Goal: Information Seeking & Learning: Learn about a topic

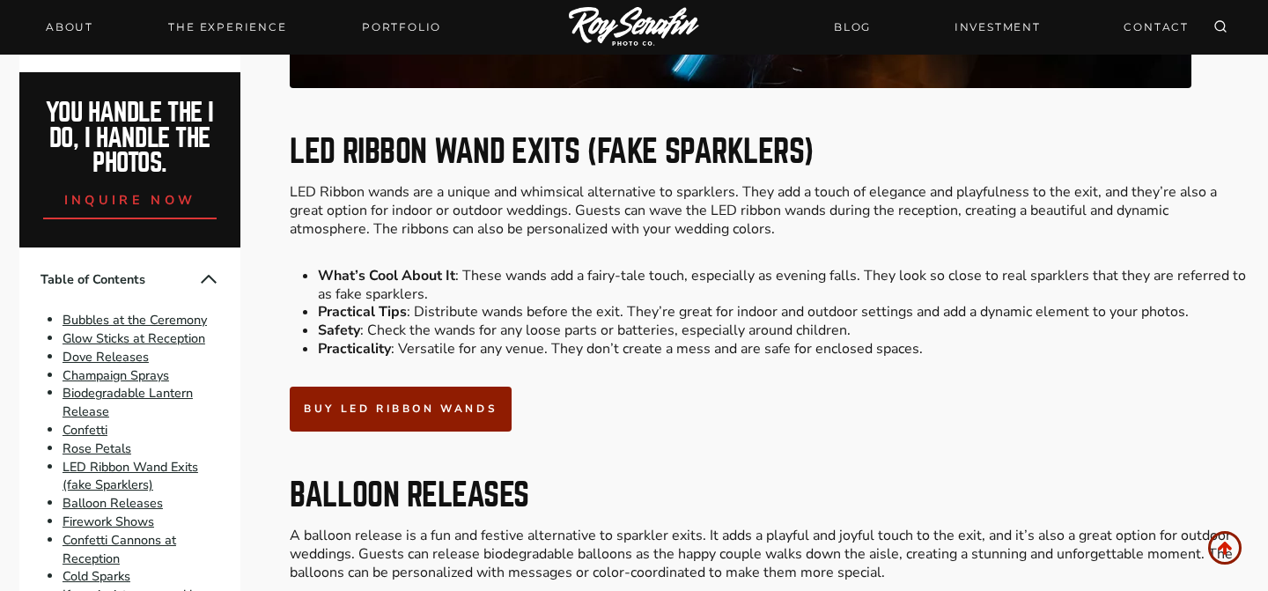
scroll to position [6461, 0]
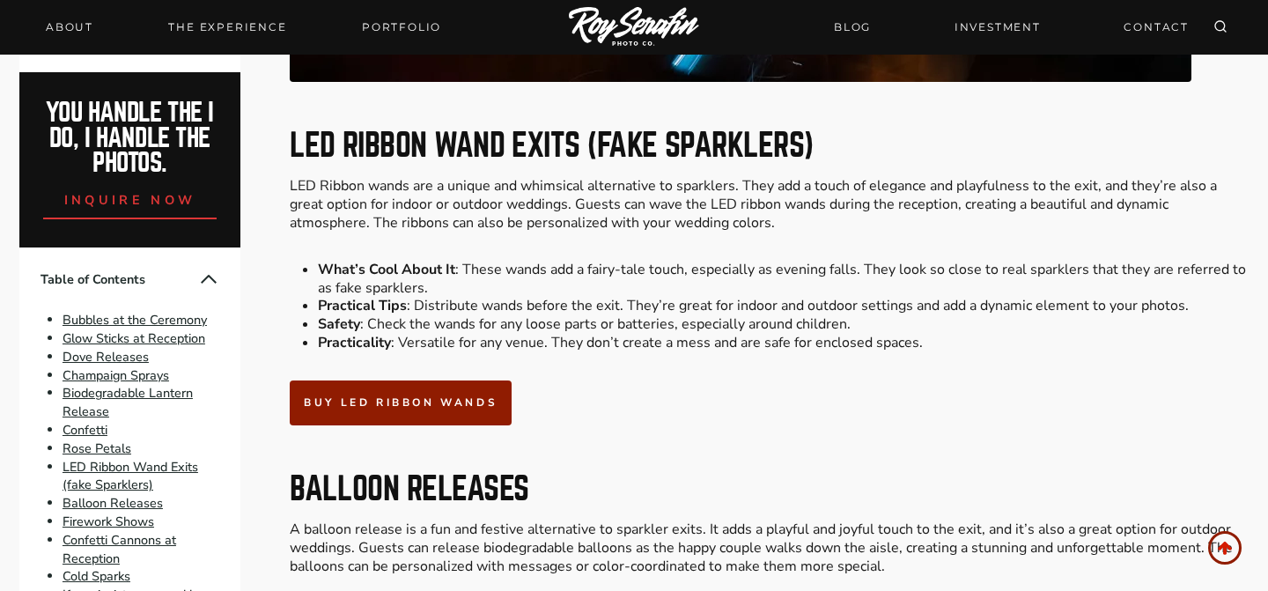
click at [449, 179] on p "LED Ribbon wands are a unique and whimsical alternative to sparklers. They add …" at bounding box center [769, 204] width 959 height 55
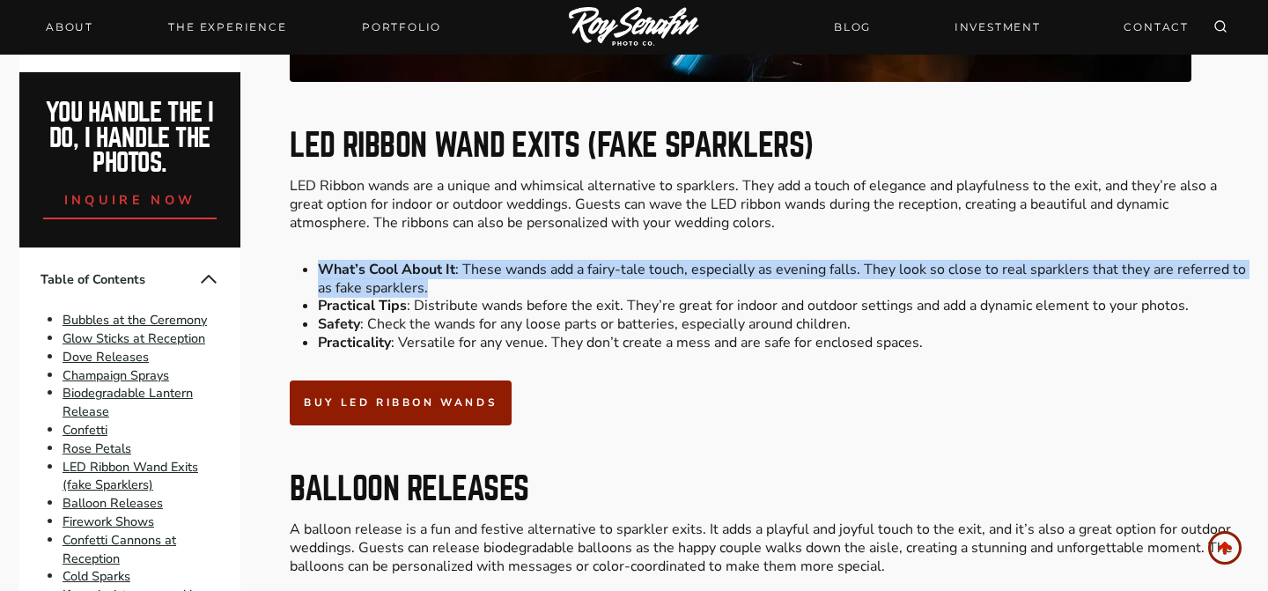
click at [662, 261] on li "What’s Cool About It : These wands add a fairy-tale touch, especially as evenin…" at bounding box center [783, 279] width 930 height 37
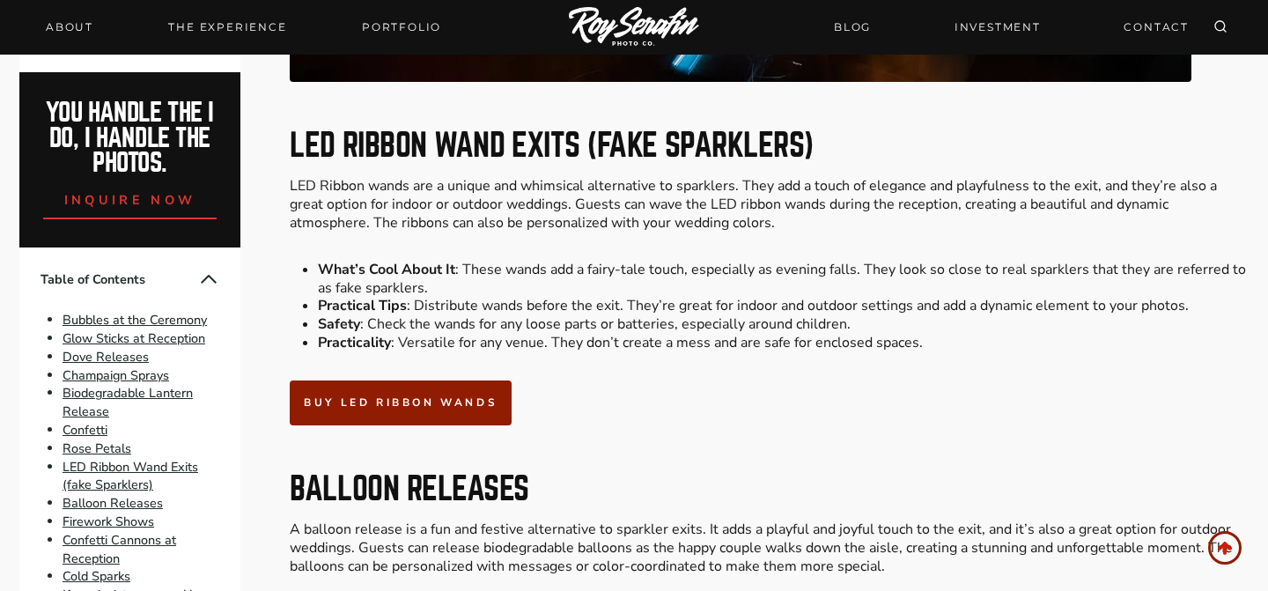
click at [893, 261] on li "What’s Cool About It : These wands add a fairy-tale touch, especially as evenin…" at bounding box center [783, 279] width 930 height 37
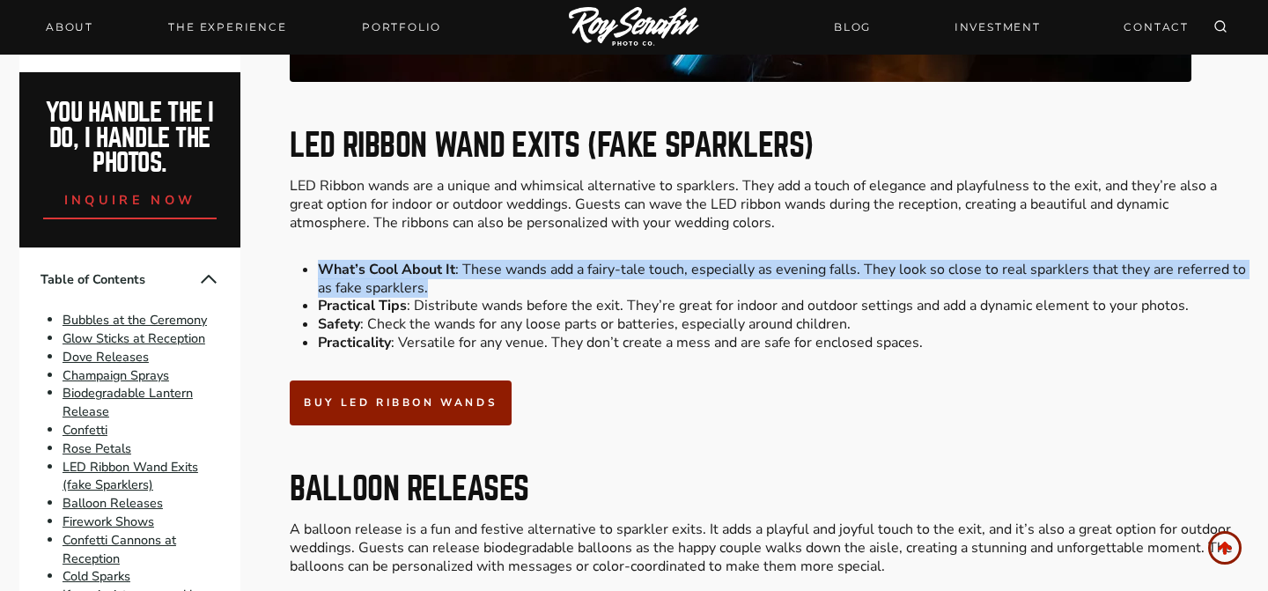
click at [847, 261] on li "What’s Cool About It : These wands add a fairy-tale touch, especially as evenin…" at bounding box center [783, 279] width 930 height 37
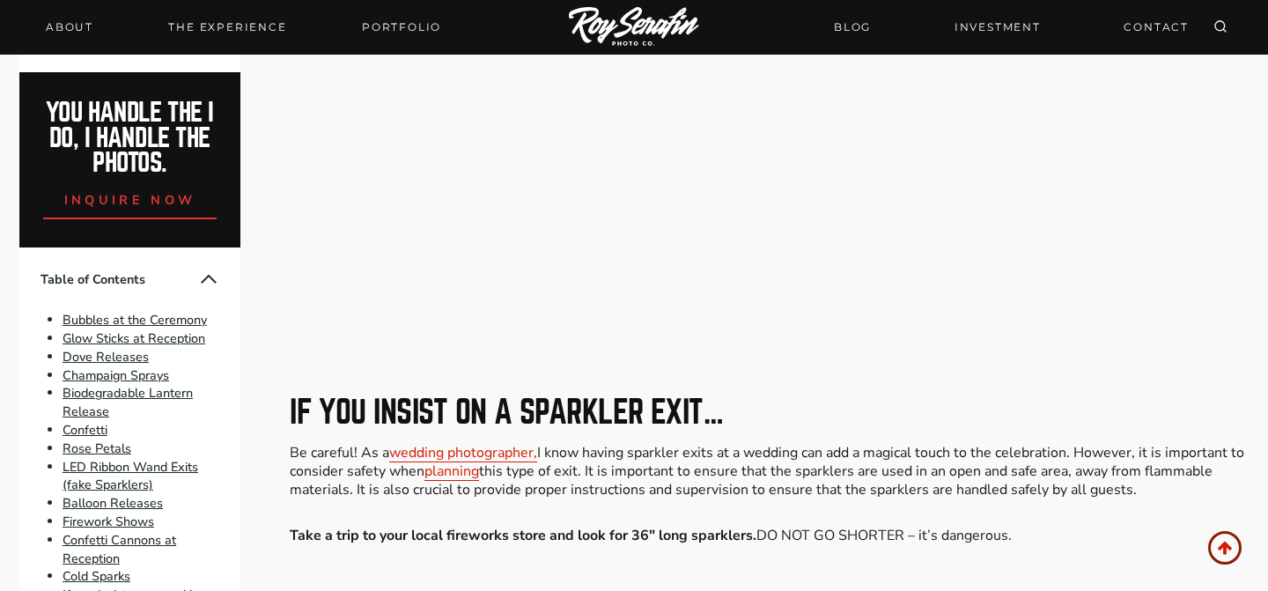
scroll to position [10308, 0]
